Goal: Transaction & Acquisition: Purchase product/service

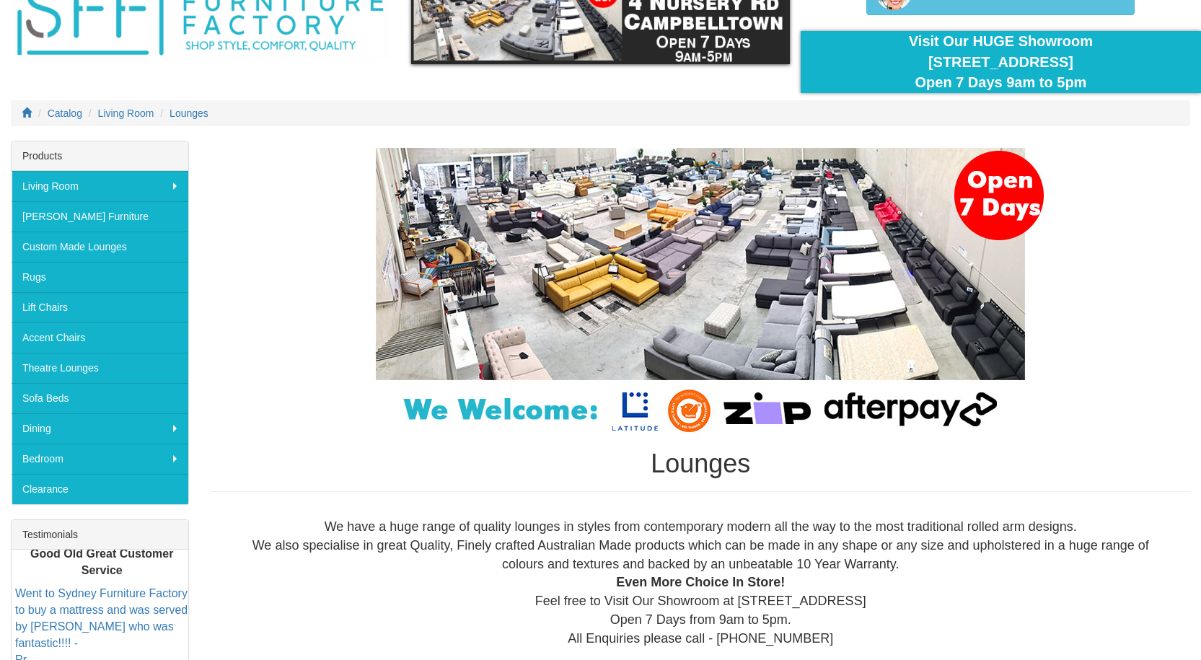
scroll to position [72, 0]
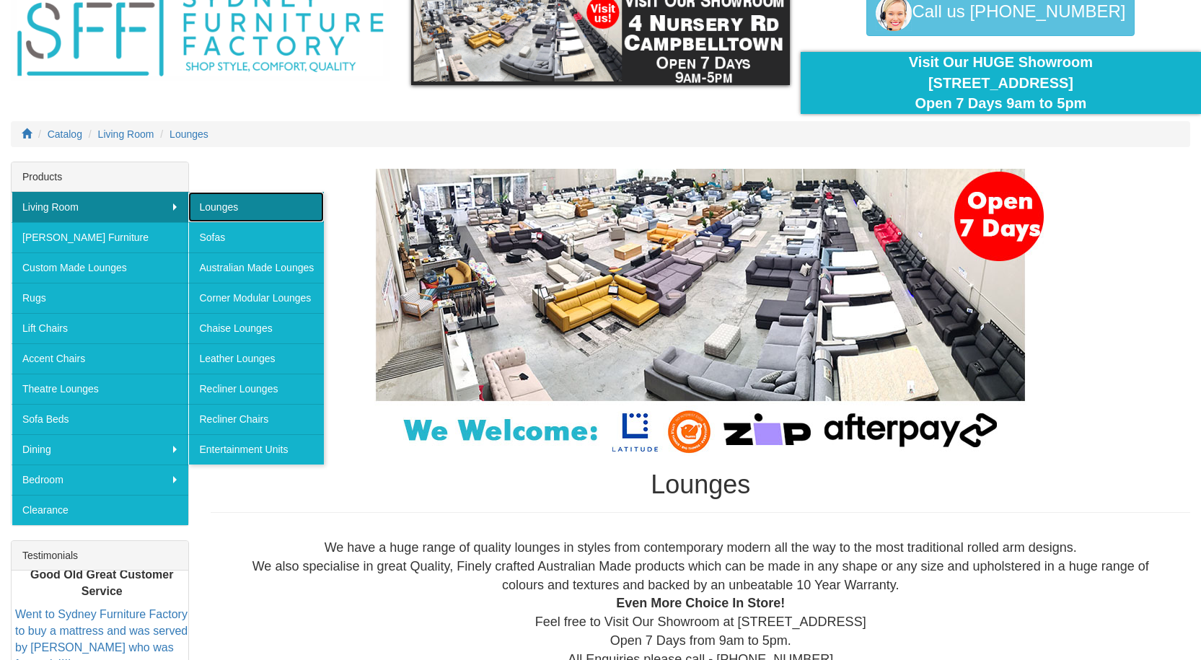
click at [219, 199] on link "Lounges" at bounding box center [256, 207] width 136 height 30
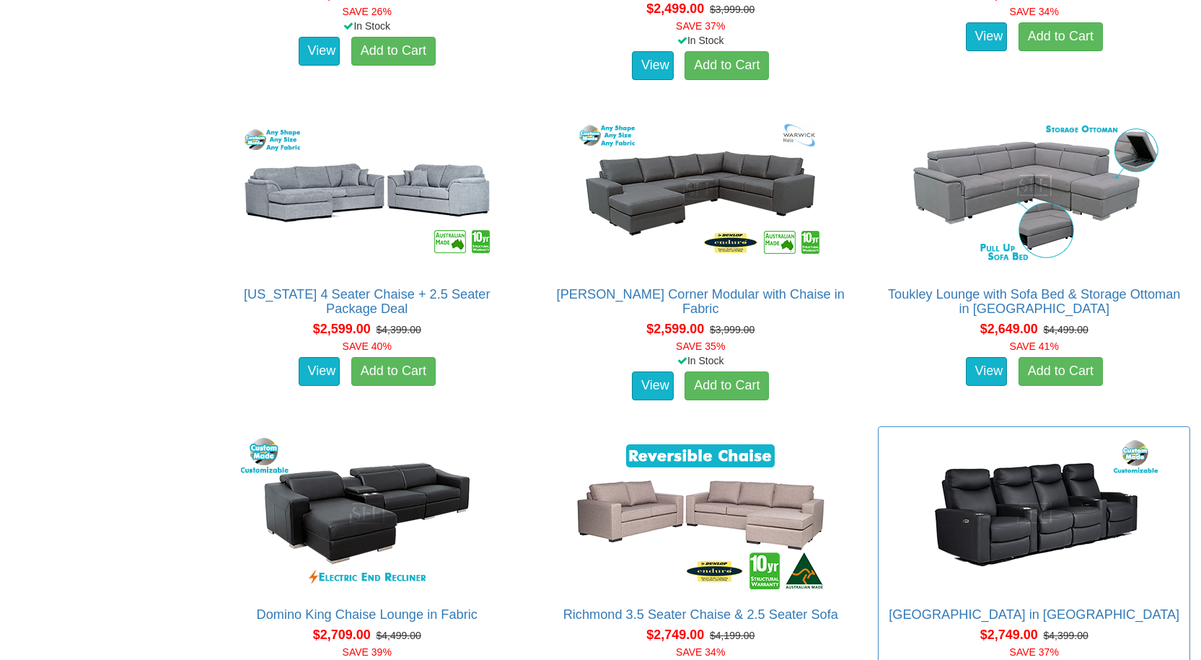
scroll to position [3607, 0]
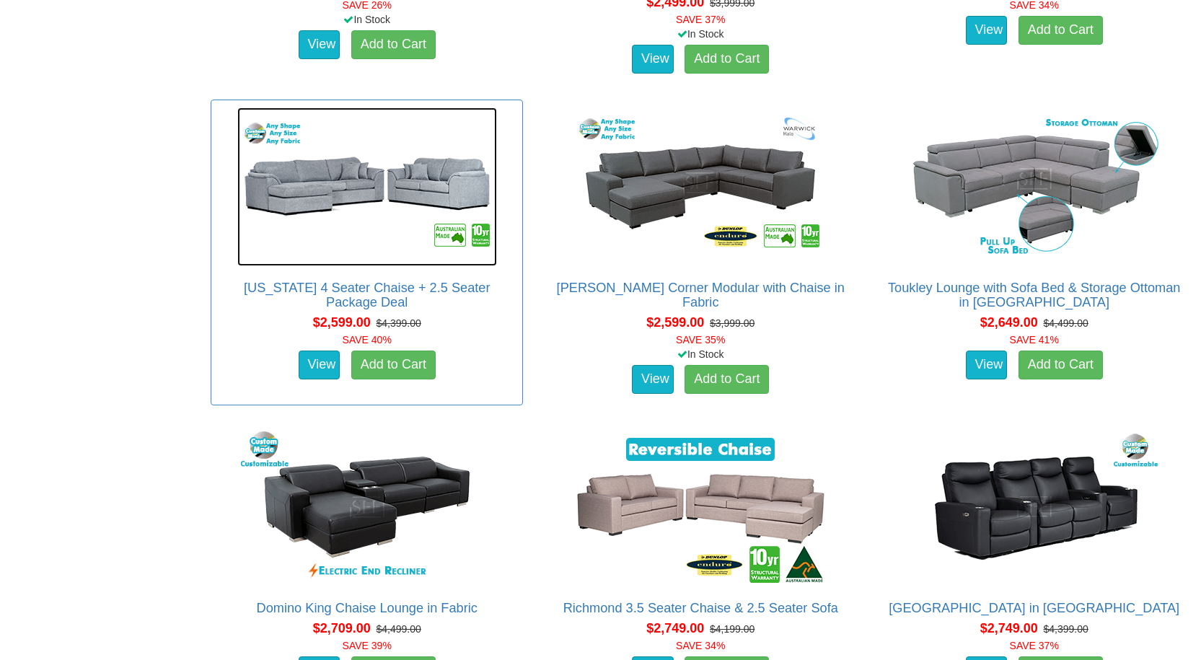
click at [346, 195] on img at bounding box center [367, 186] width 260 height 159
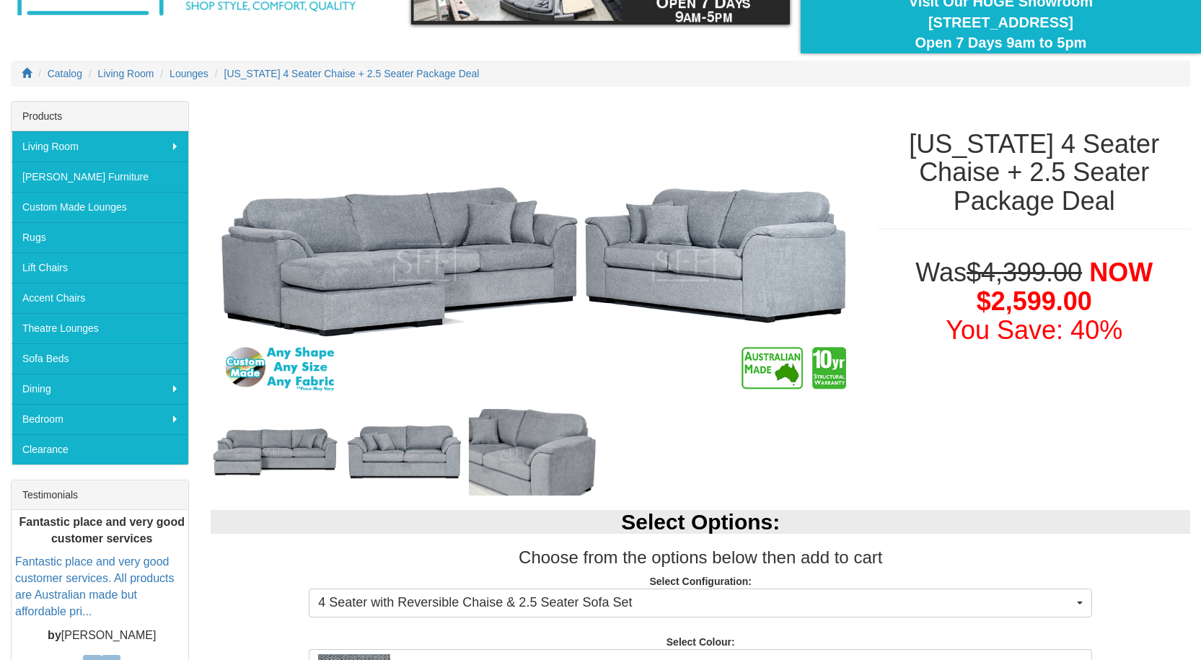
scroll to position [144, 0]
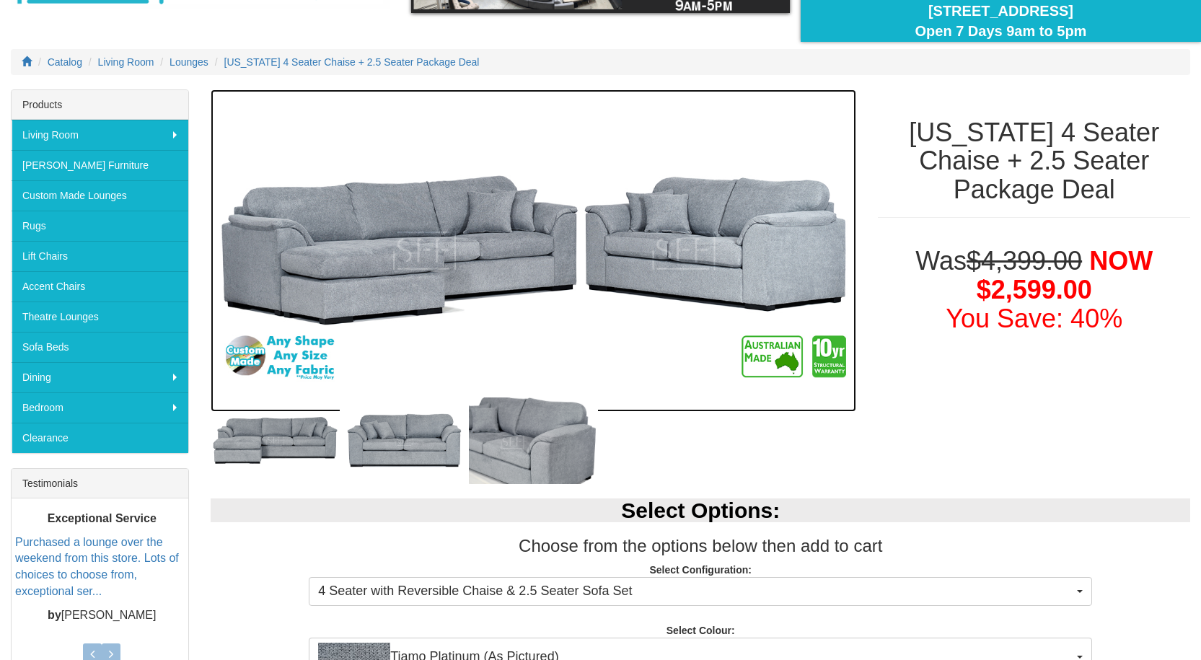
click at [530, 260] on img at bounding box center [534, 250] width 646 height 323
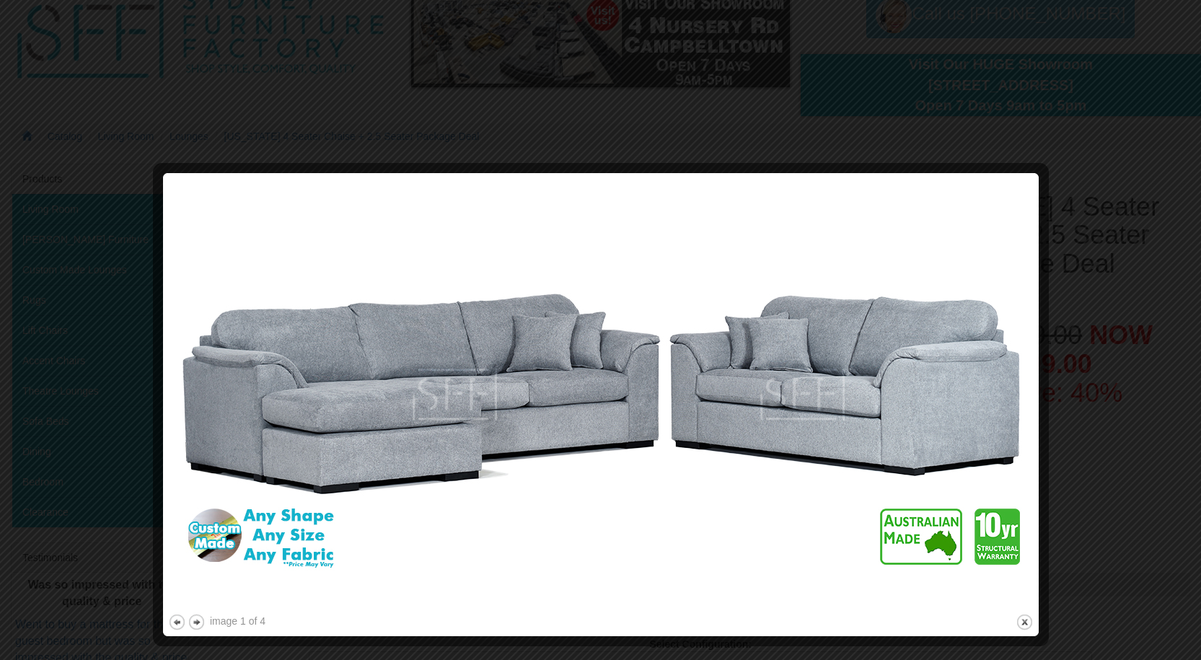
scroll to position [0, 0]
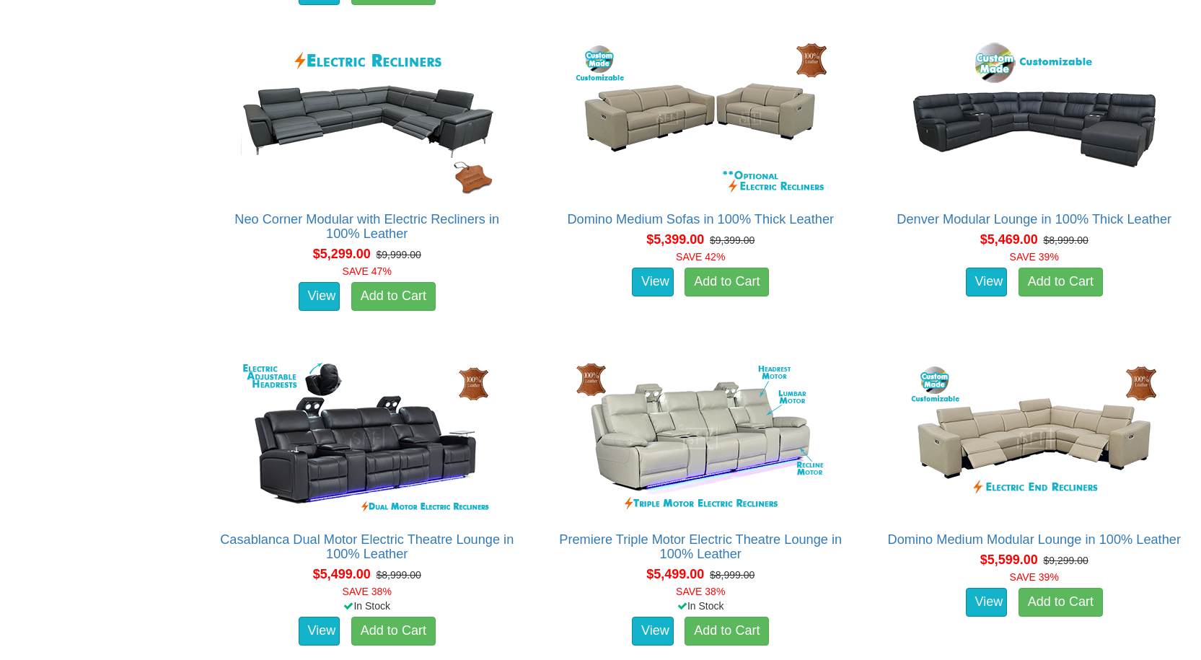
scroll to position [11688, 0]
